Goal: Information Seeking & Learning: Find specific fact

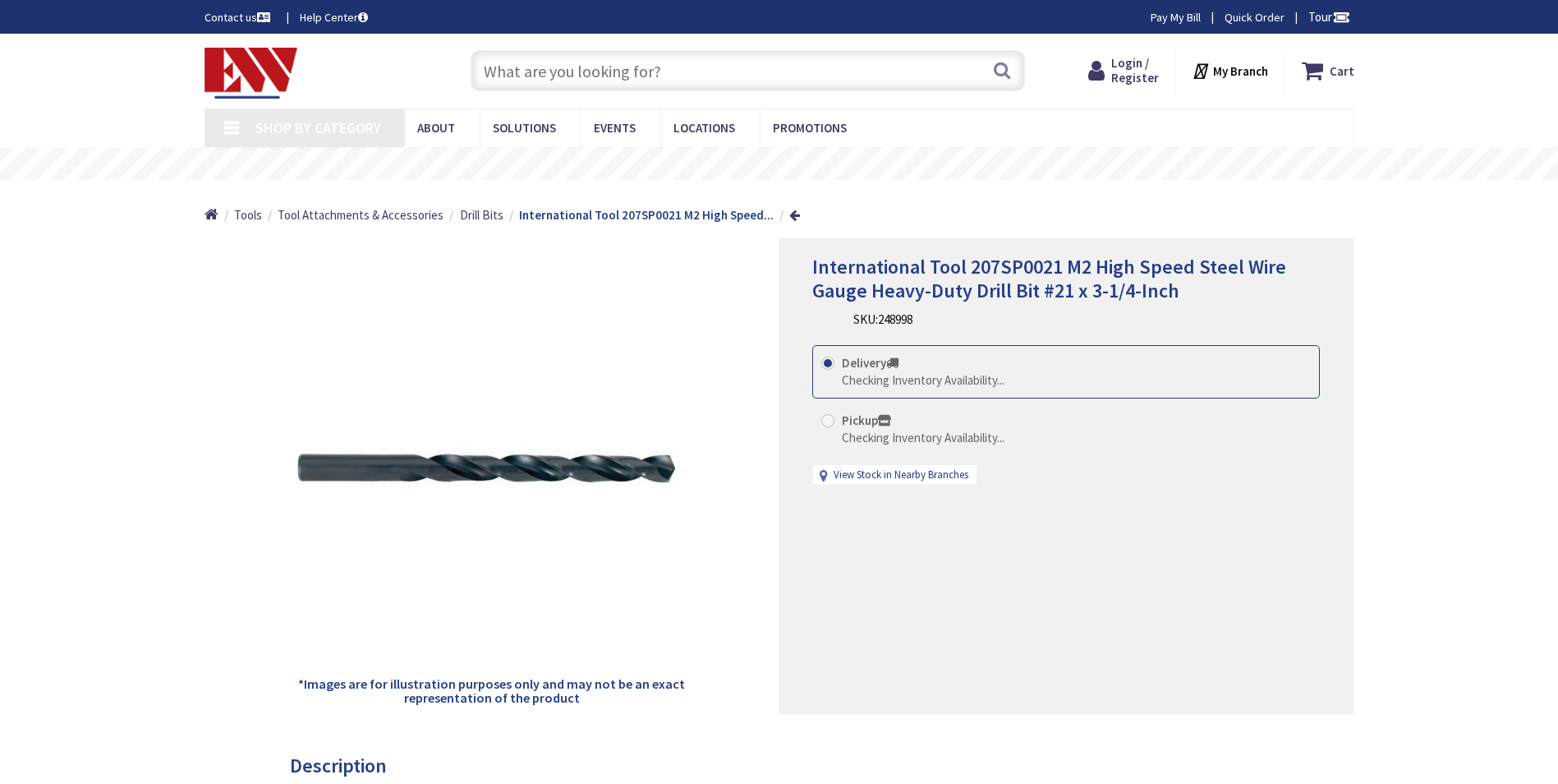
type input "[GEOGRAPHIC_DATA], [GEOGRAPHIC_DATA]"
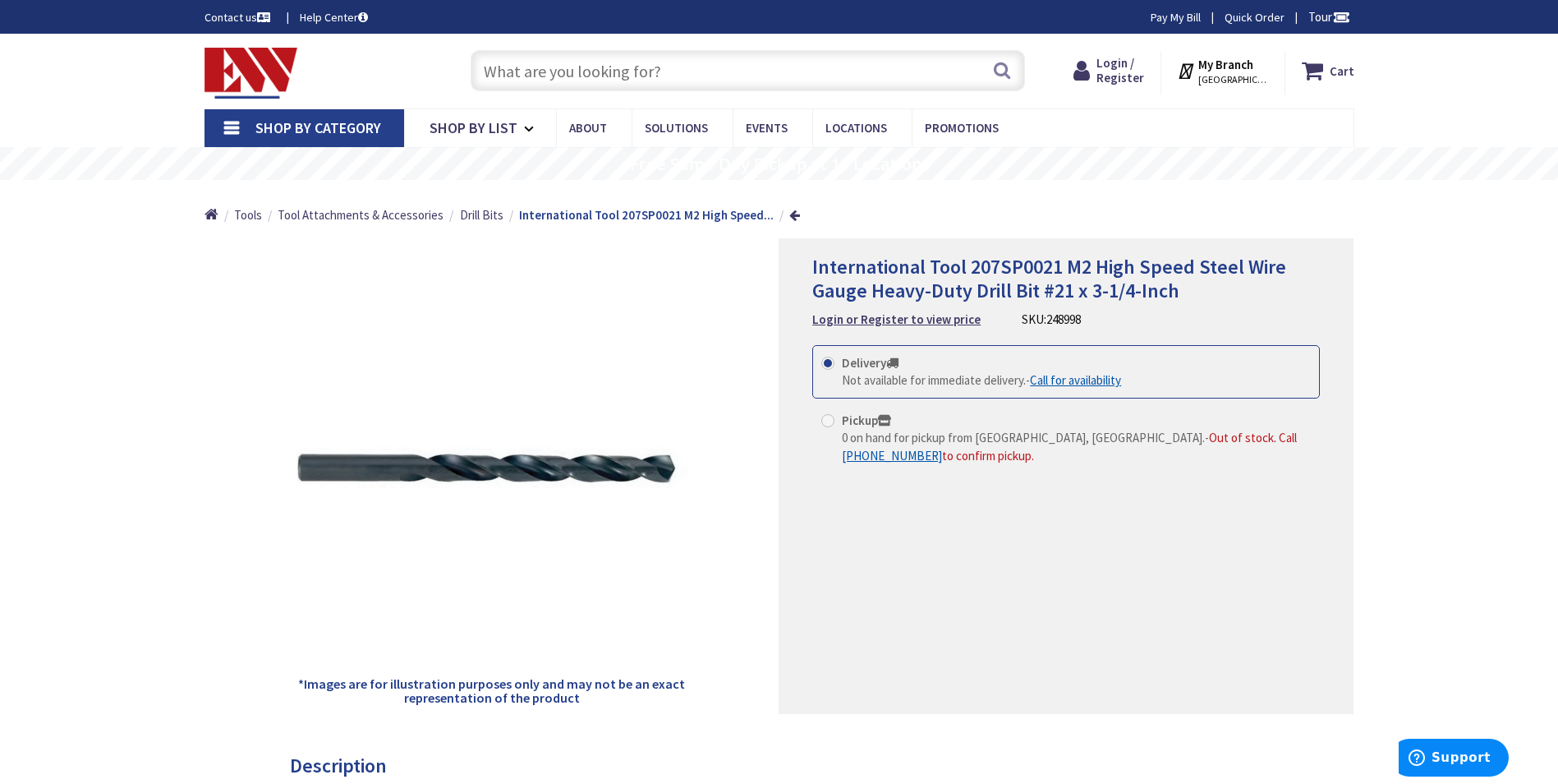
click at [725, 71] on input "text" at bounding box center [749, 70] width 555 height 41
paste input "203HS0020"
type input "203HS0020"
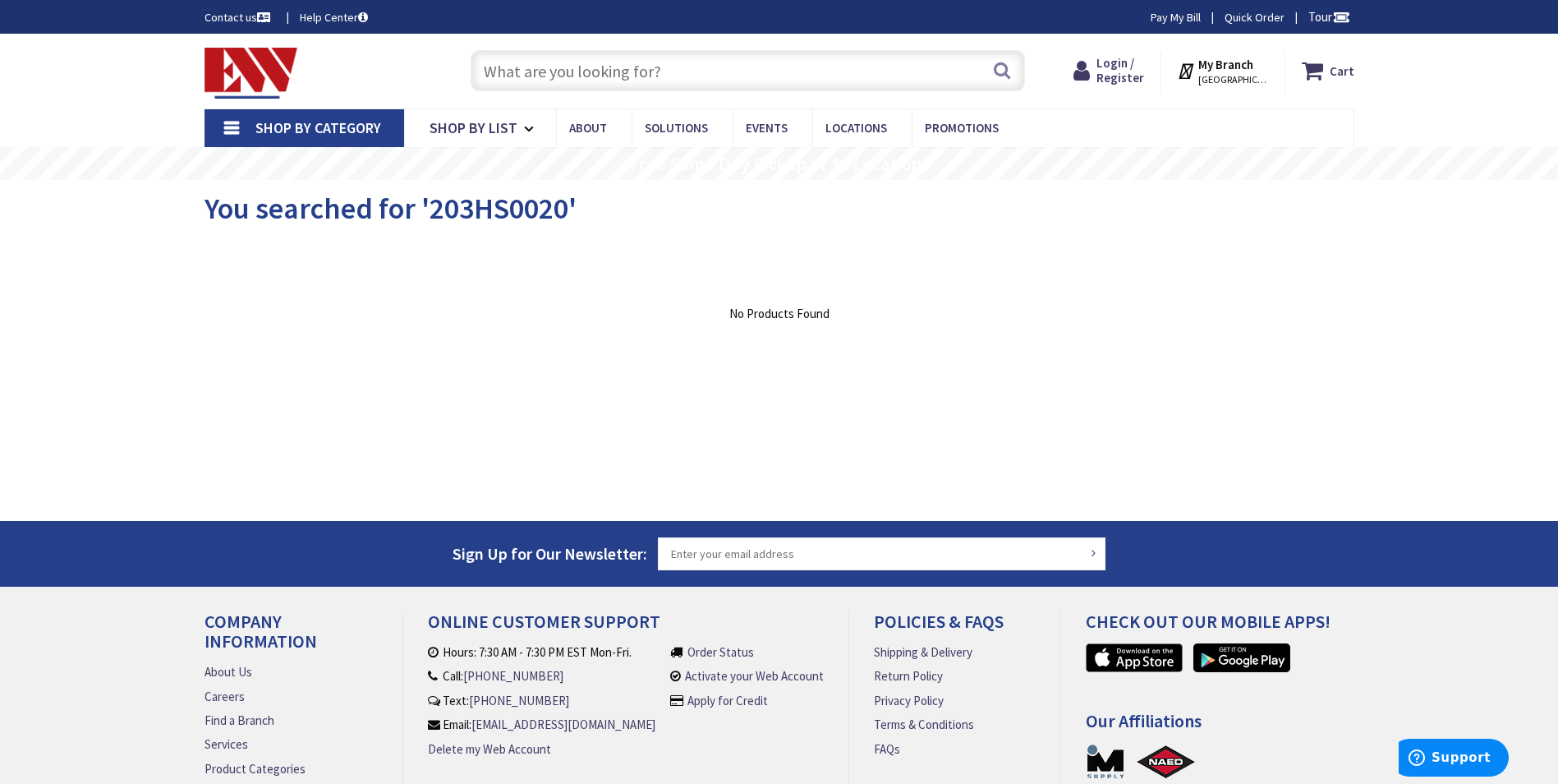
drag, startPoint x: 656, startPoint y: 65, endPoint x: 646, endPoint y: 65, distance: 10.0
click at [656, 65] on input "text" at bounding box center [749, 70] width 555 height 41
type input "HSS NUMBER 20"
click at [1009, 72] on button "Search" at bounding box center [1001, 70] width 21 height 37
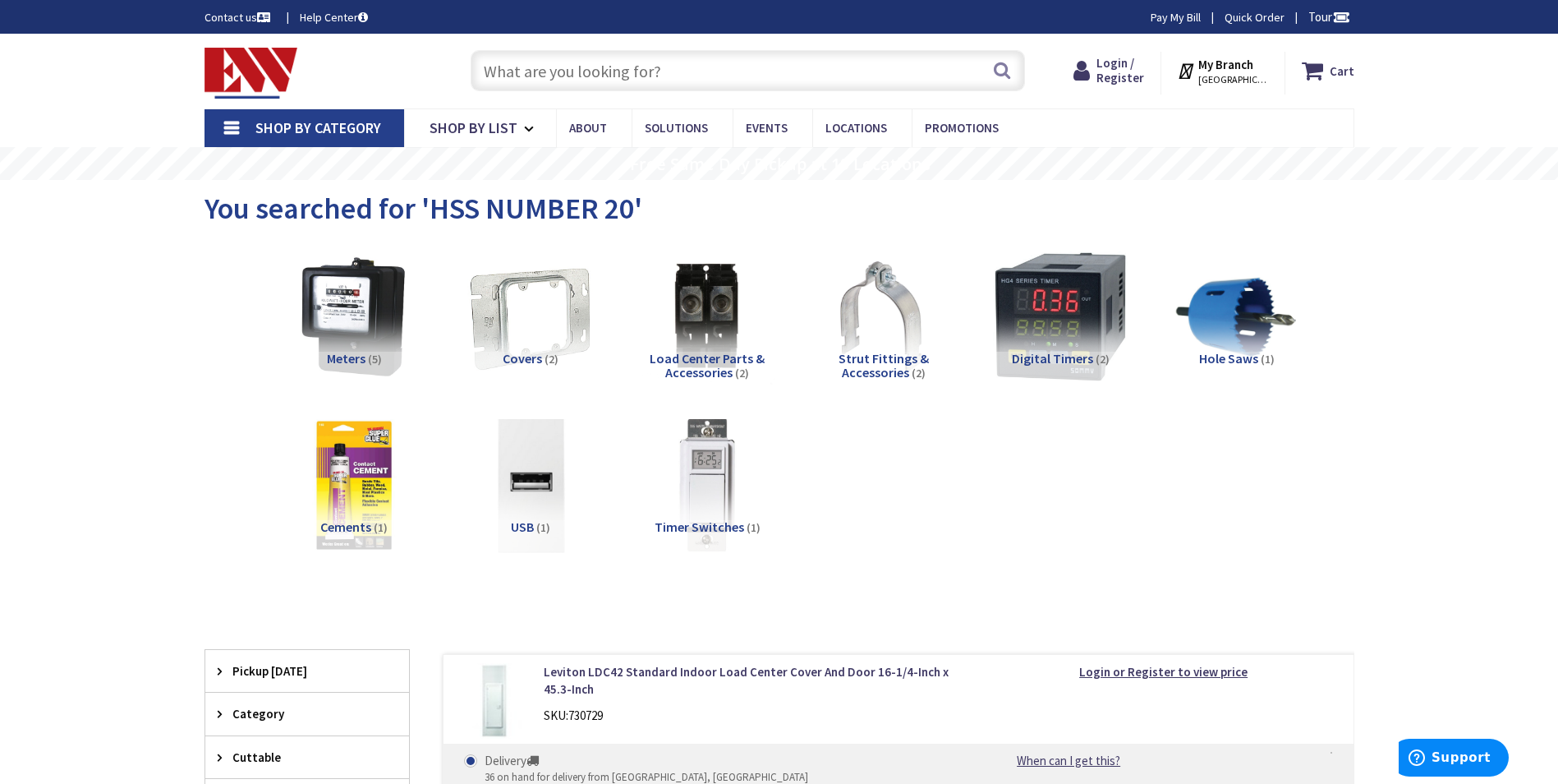
click at [652, 77] on input "text" at bounding box center [749, 70] width 555 height 41
paste input "PRI 14719 NO.21 HSS TWIST DRIL"
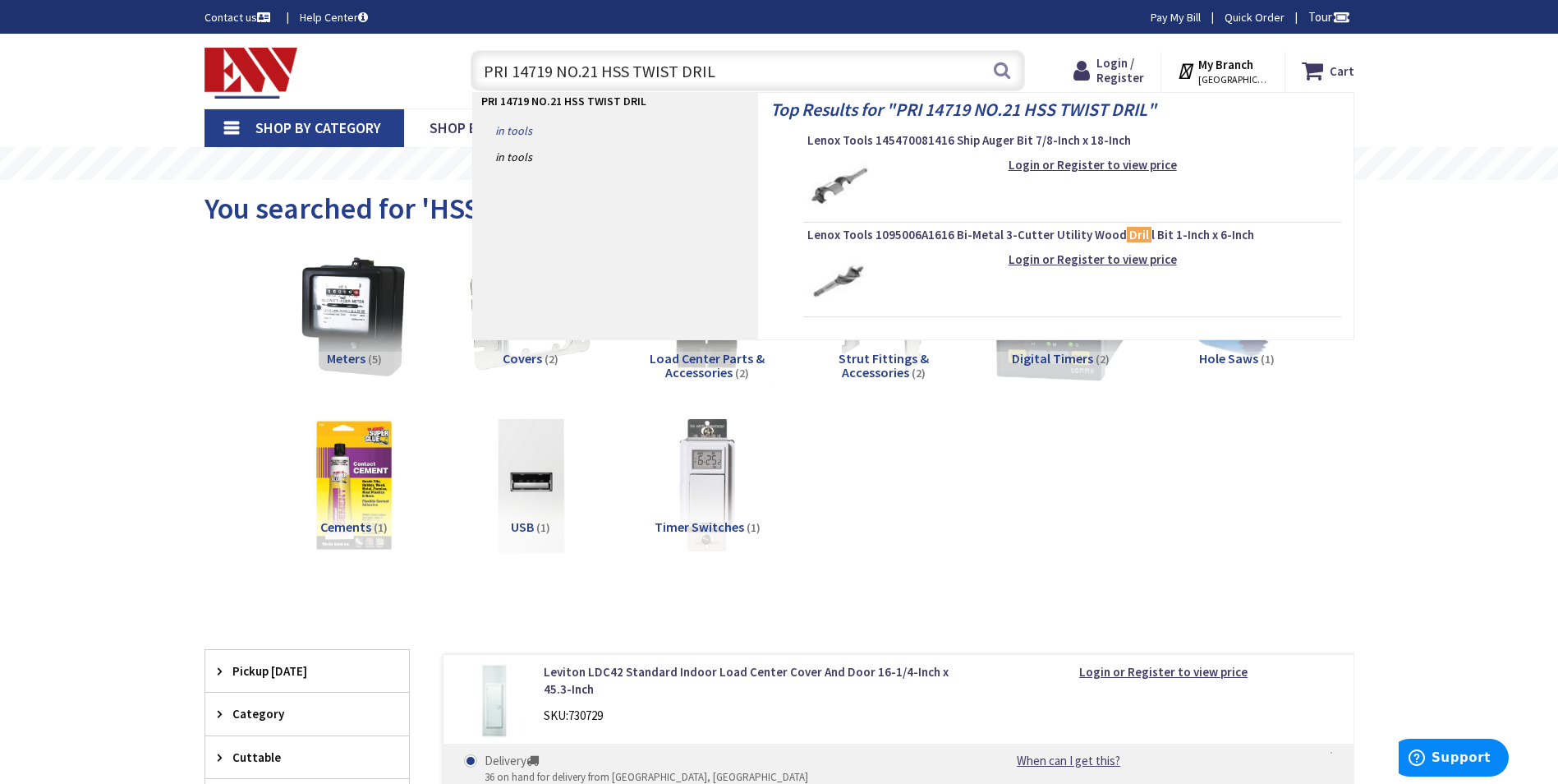
type input "PRI 14719 NO.21 HSS TWIST DRIL"
drag, startPoint x: 513, startPoint y: 131, endPoint x: 609, endPoint y: 143, distance: 96.7
click at [513, 131] on link "in Tools" at bounding box center [615, 130] width 285 height 26
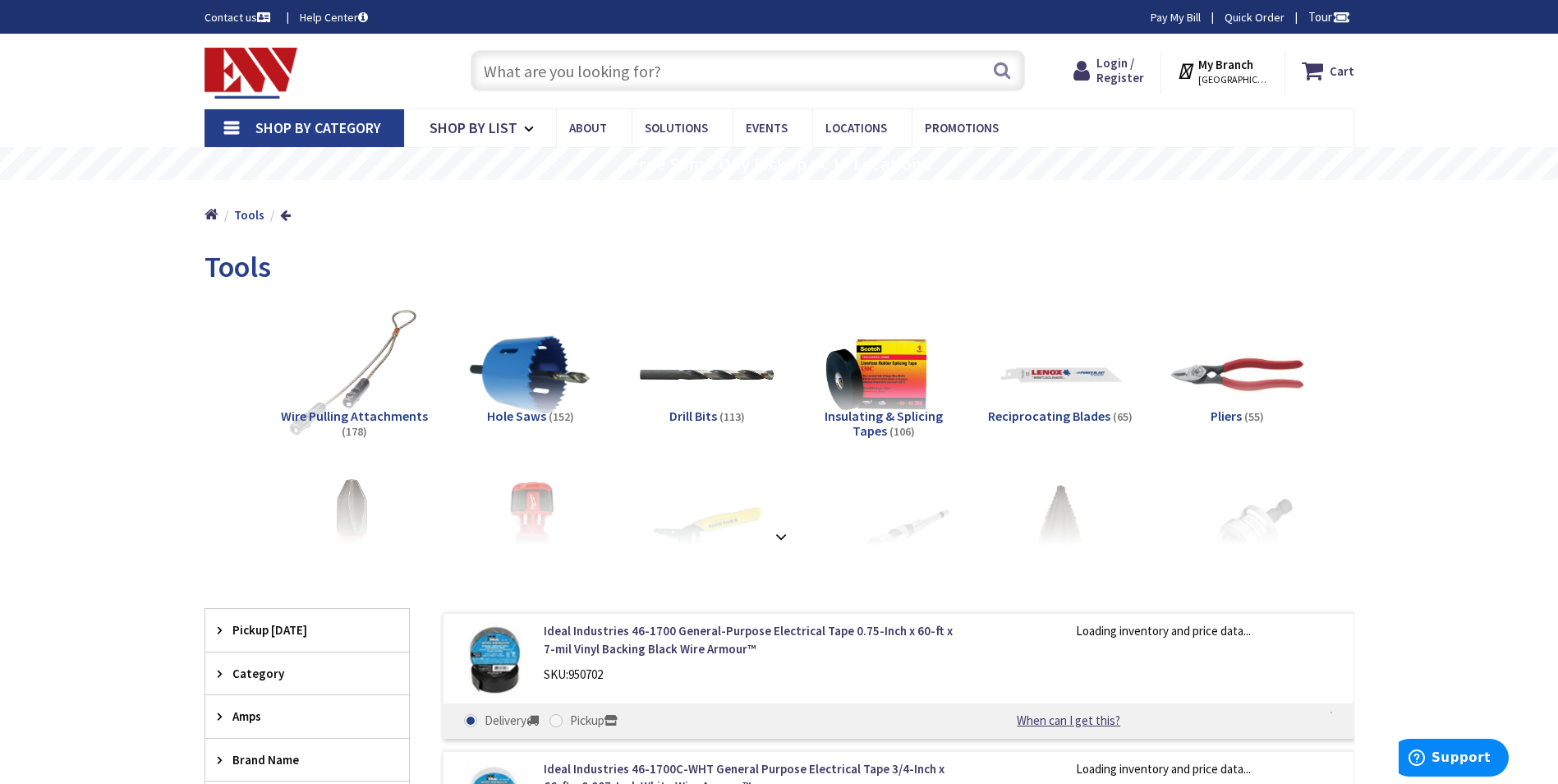
click at [701, 415] on span "Drill Bits" at bounding box center [693, 416] width 47 height 16
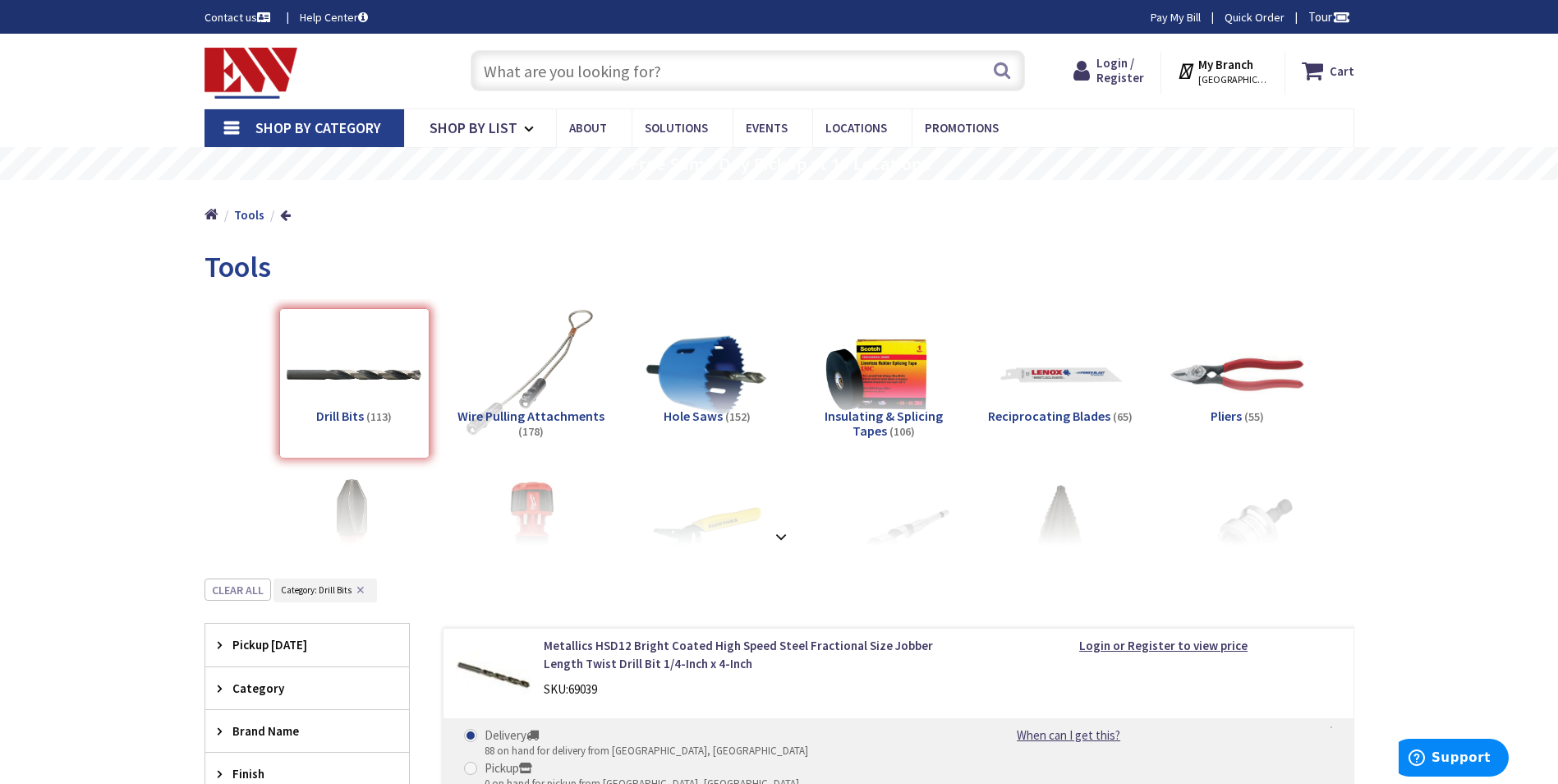
click at [561, 77] on input "text" at bounding box center [749, 70] width 555 height 41
paste input "70365232684"
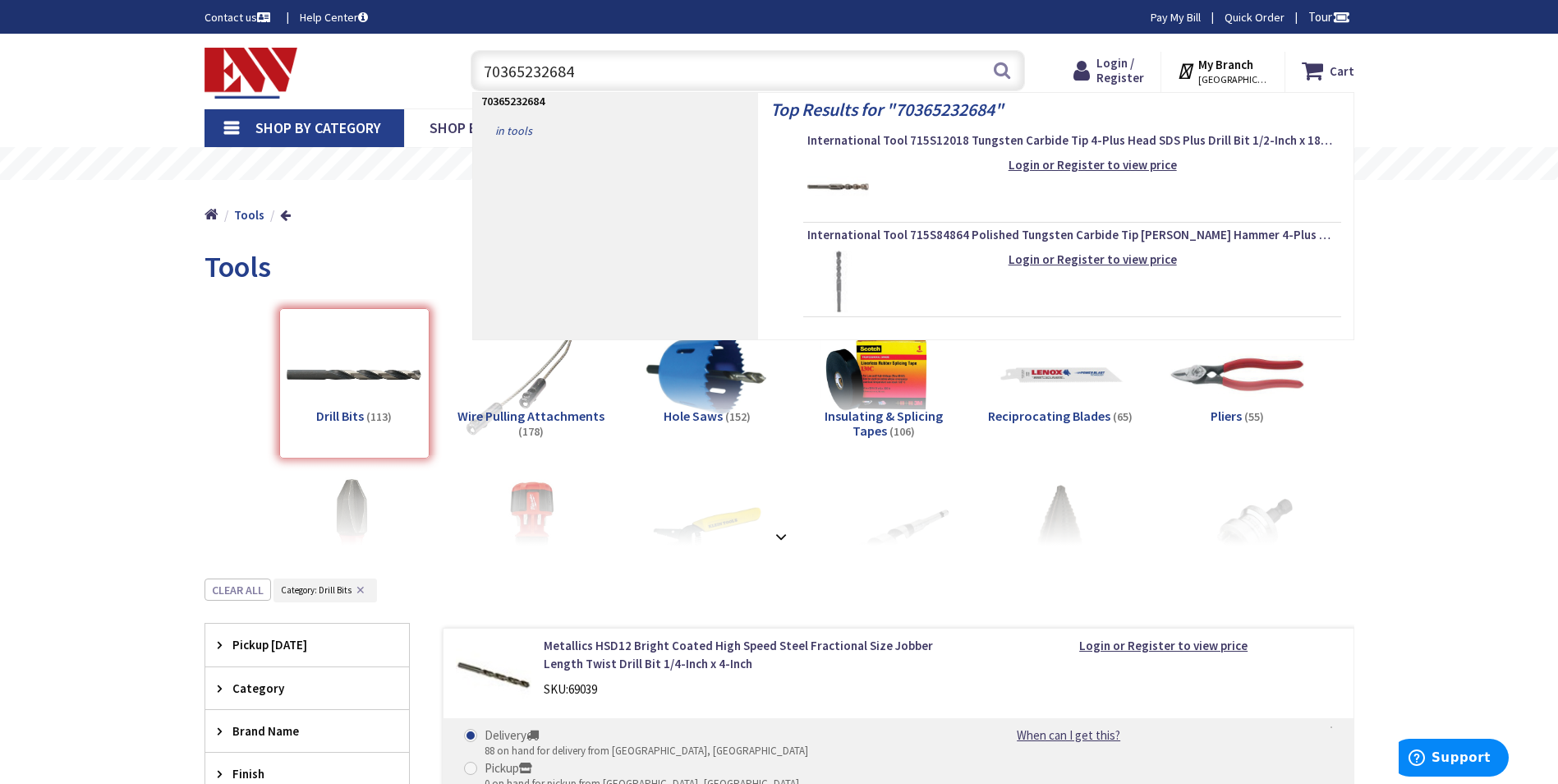
type input "70365232684"
click at [515, 133] on link "in Tools" at bounding box center [615, 130] width 285 height 26
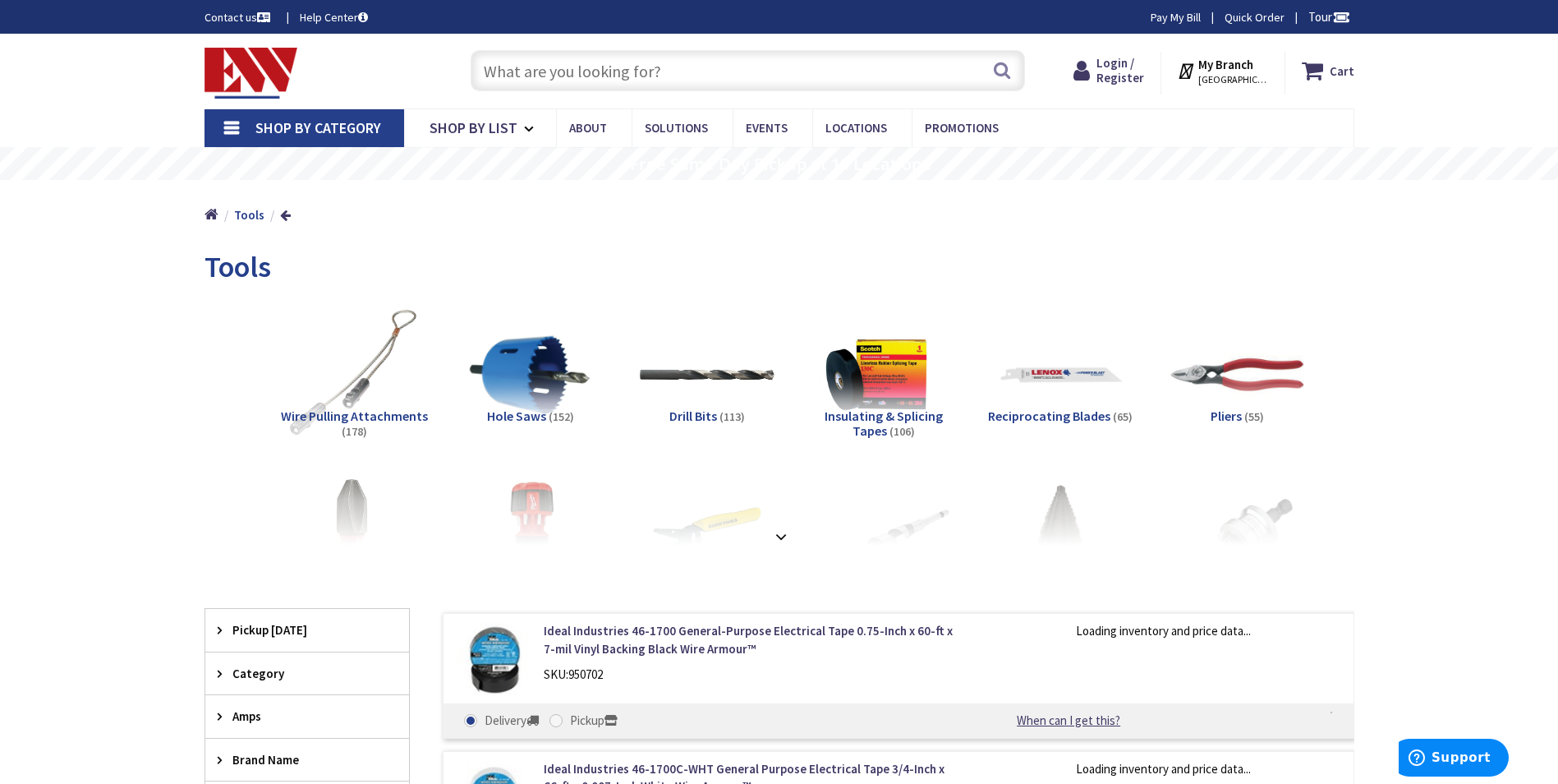
click at [680, 72] on input "text" at bounding box center [749, 70] width 555 height 41
paste input "70365232684"
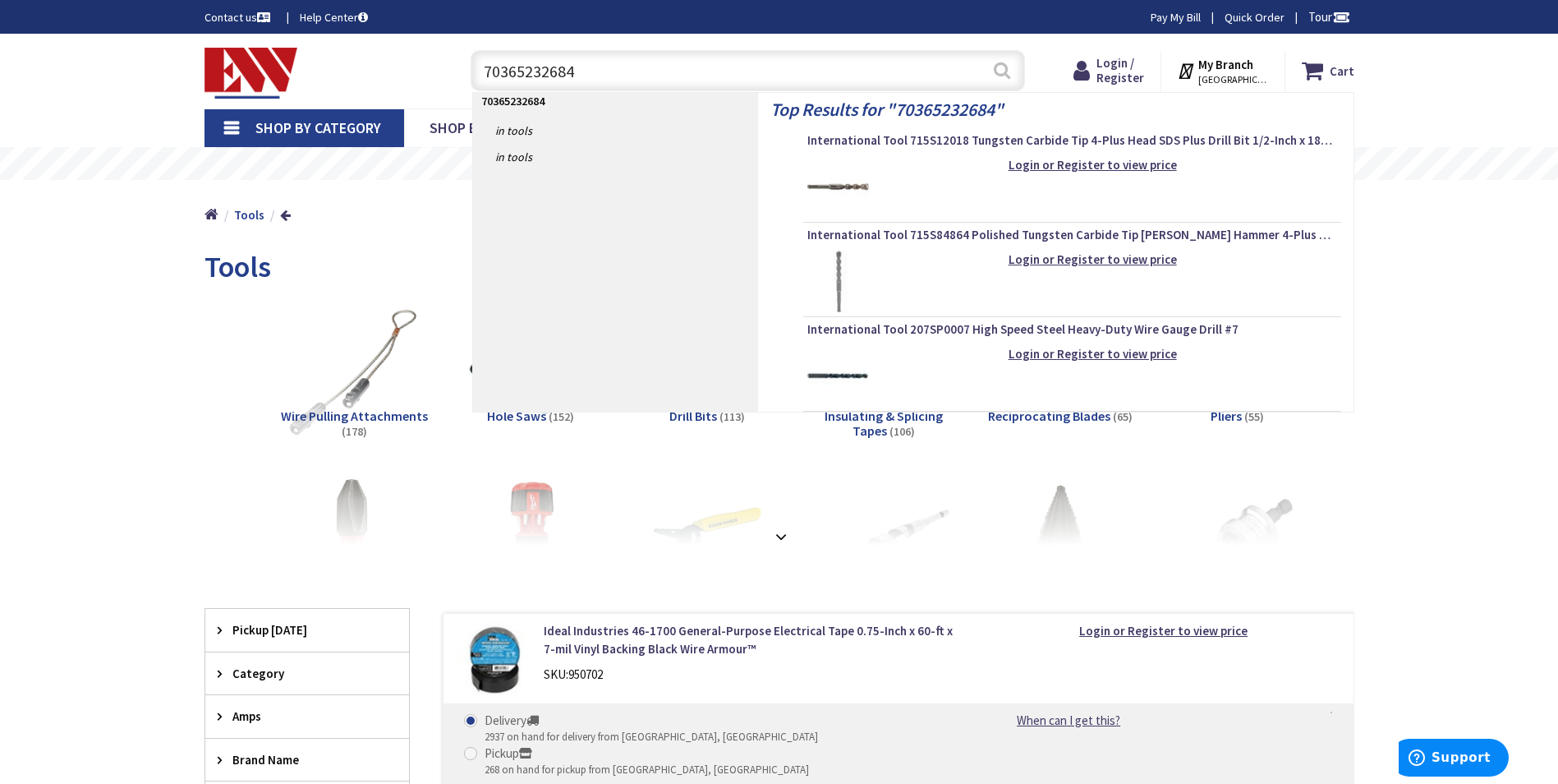
type input "70365232684"
click at [1005, 64] on button "Search" at bounding box center [1001, 70] width 21 height 37
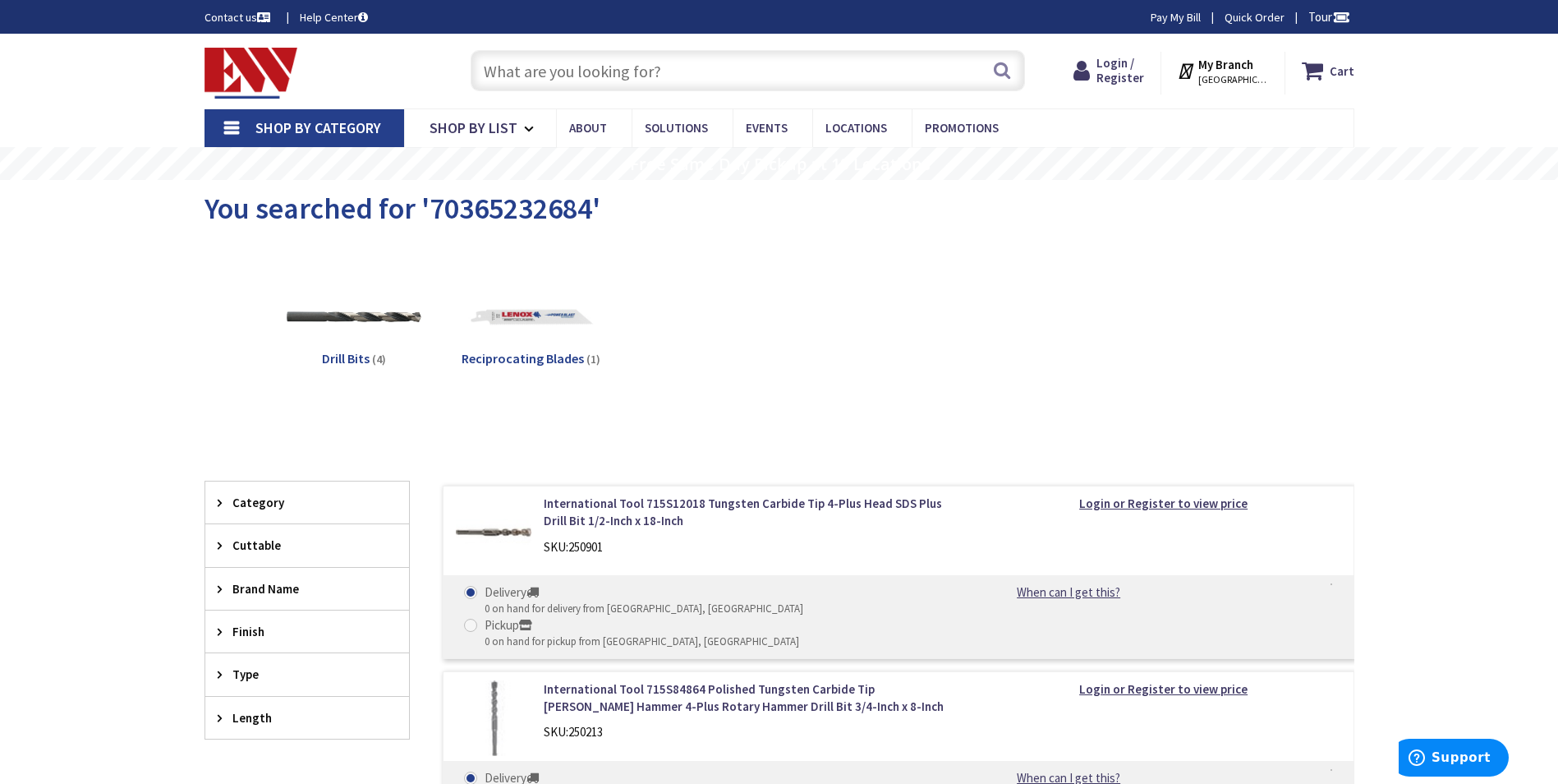
click at [346, 356] on span "Drill Bits" at bounding box center [346, 358] width 47 height 16
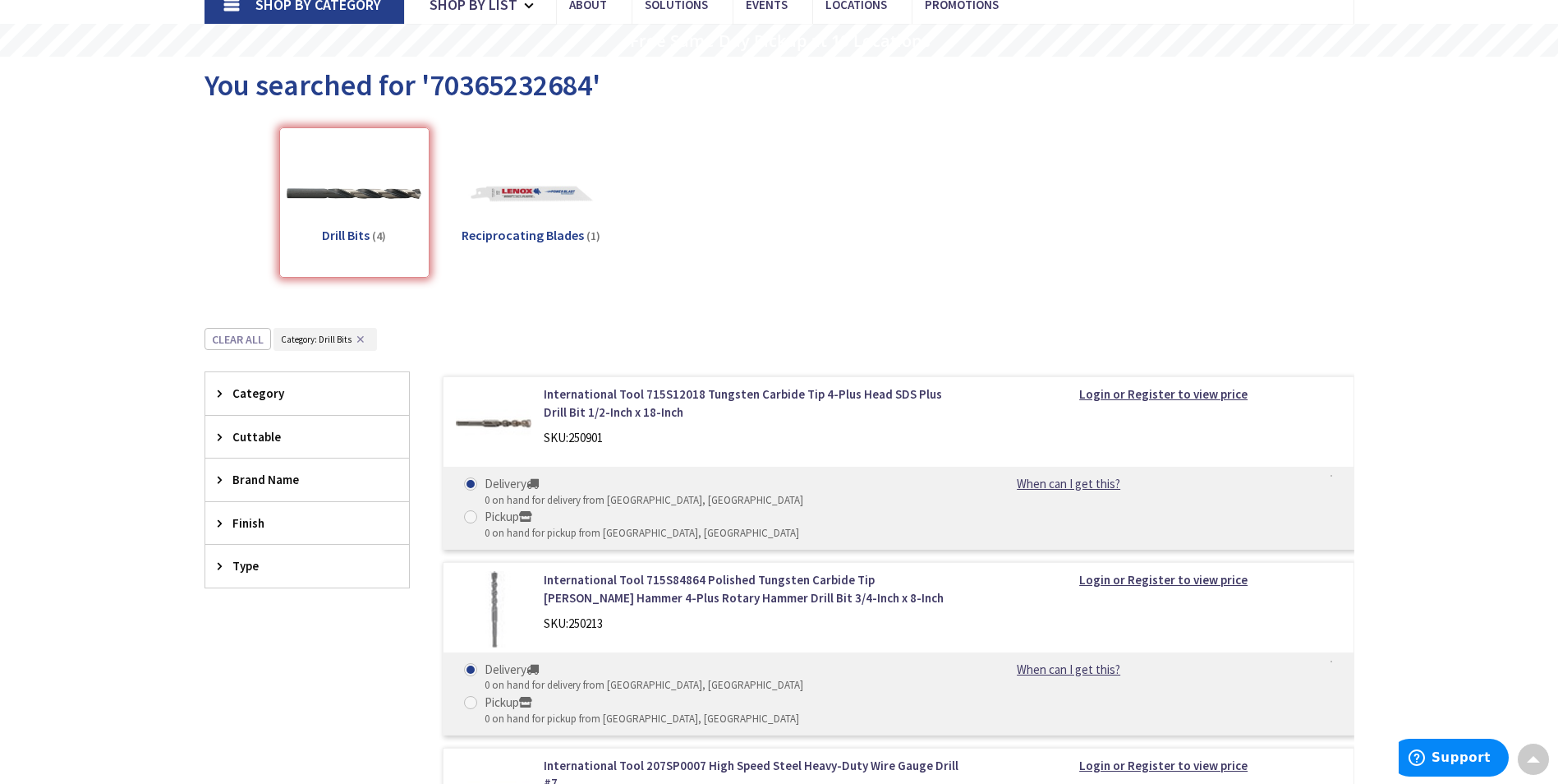
scroll to position [123, 0]
